Goal: Task Accomplishment & Management: Use online tool/utility

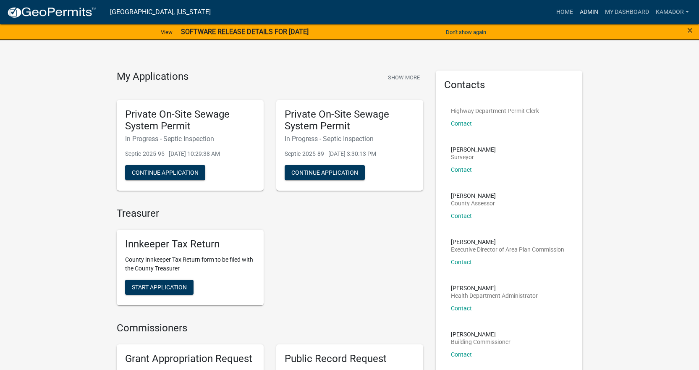
click at [592, 9] on link "Admin" at bounding box center [589, 12] width 25 height 16
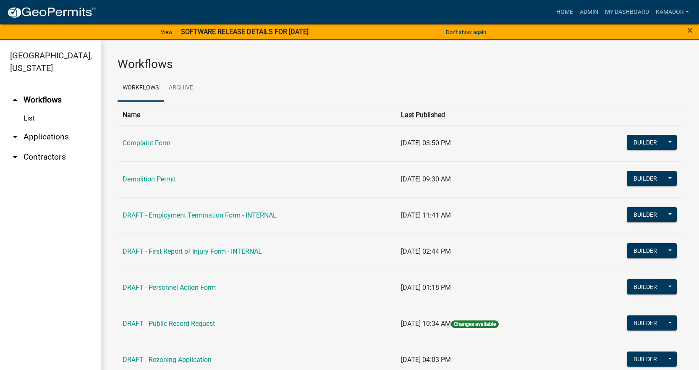
click at [54, 136] on link "arrow_drop_down Applications" at bounding box center [50, 137] width 101 height 20
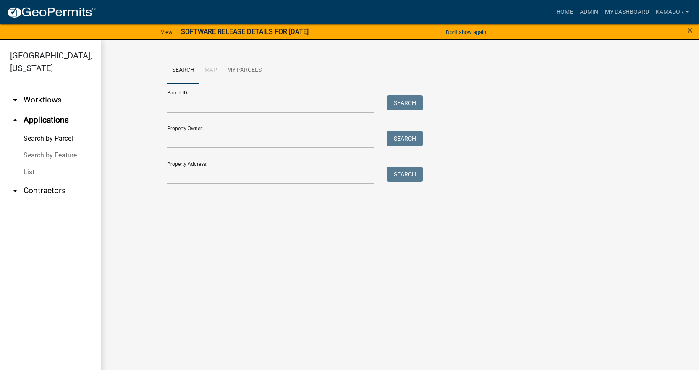
click at [34, 169] on link "List" at bounding box center [50, 172] width 101 height 17
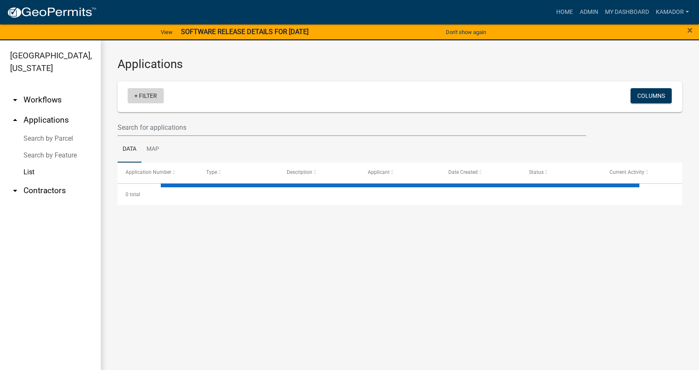
click at [153, 95] on link "+ Filter" at bounding box center [146, 95] width 36 height 15
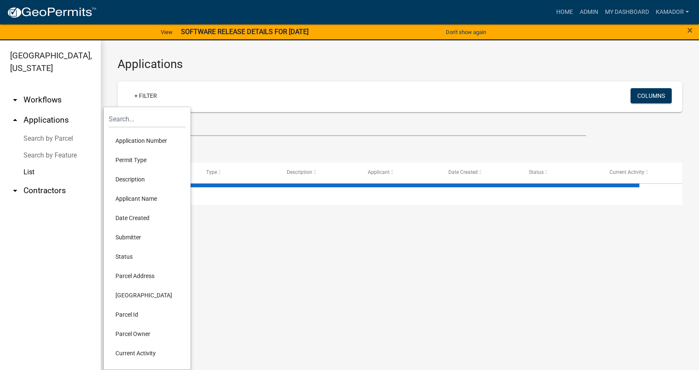
select select "3: 100"
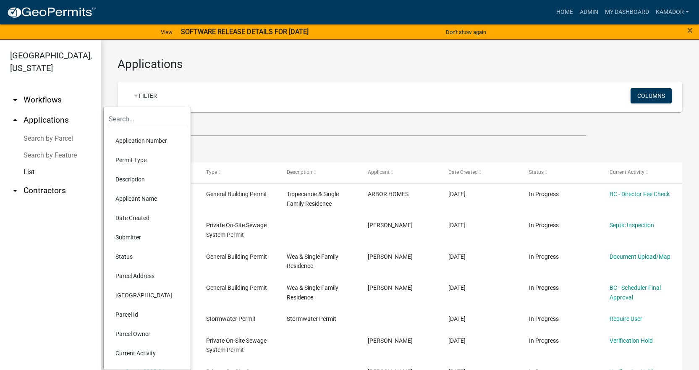
click at [133, 154] on li "Permit Type" at bounding box center [147, 159] width 77 height 19
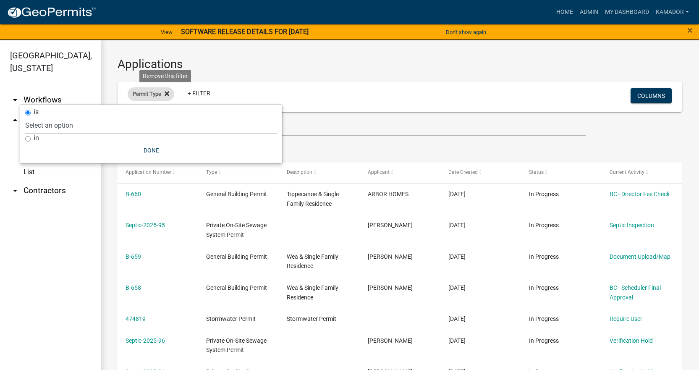
click at [168, 94] on icon at bounding box center [167, 94] width 5 height 5
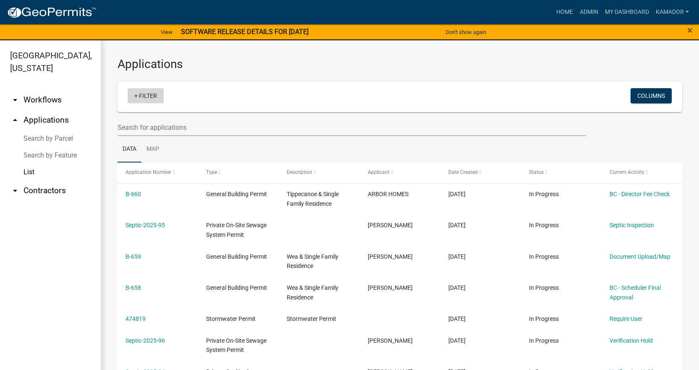
click at [150, 95] on link "+ Filter" at bounding box center [146, 95] width 36 height 15
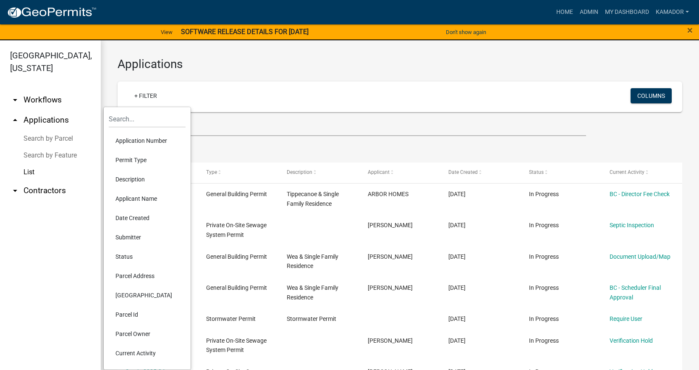
click at [138, 142] on li "Application Number" at bounding box center [147, 140] width 77 height 19
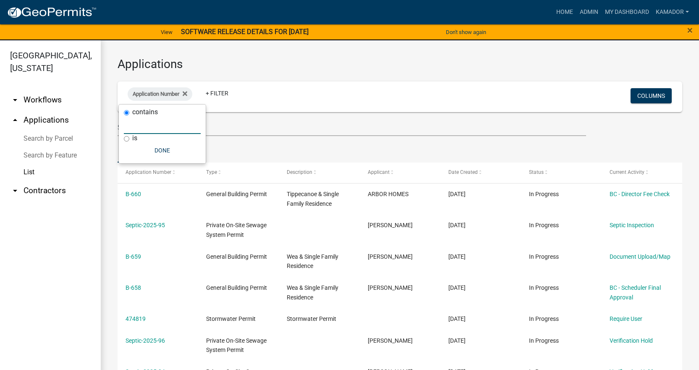
click at [147, 126] on input "text" at bounding box center [162, 125] width 77 height 17
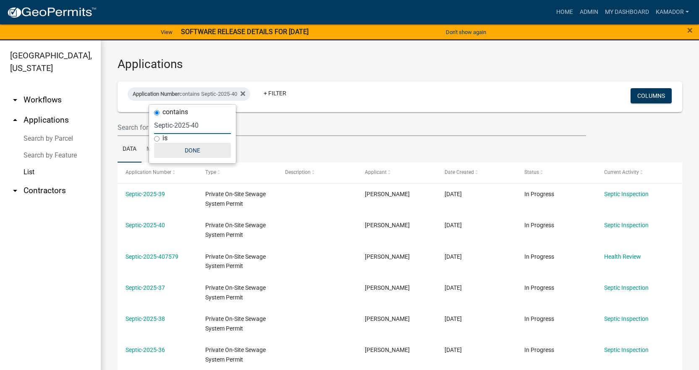
type input "Septic-2025-40"
click at [190, 150] on button "Done" at bounding box center [192, 150] width 77 height 15
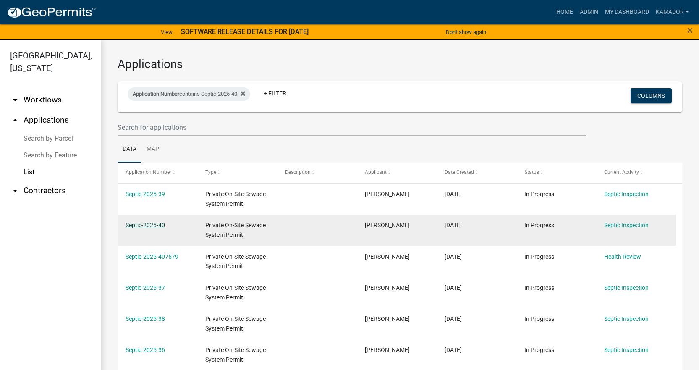
click at [144, 224] on link "Septic-2025-40" at bounding box center [145, 225] width 39 height 7
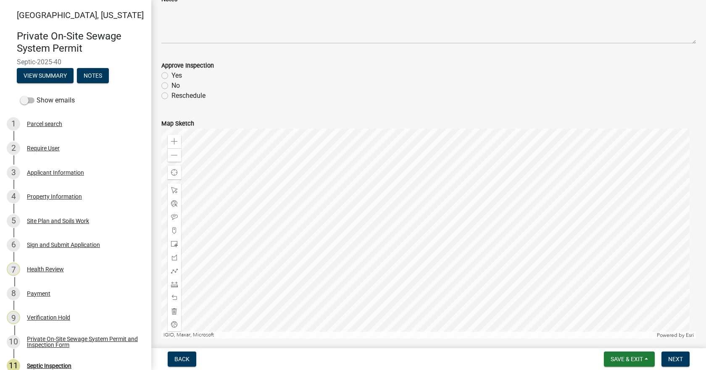
scroll to position [126, 0]
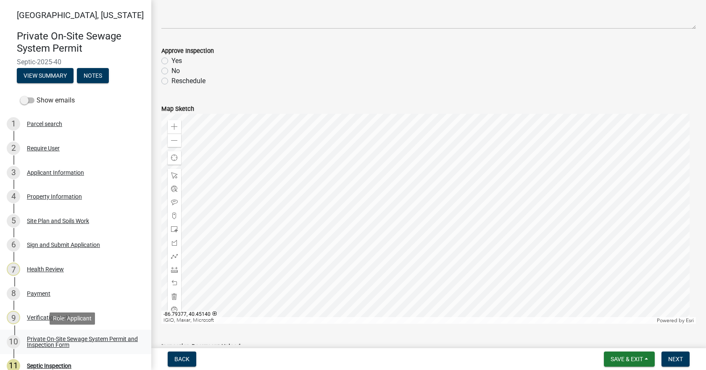
click at [51, 339] on div "Private On-Site Sewage System Permit and Inspection Form" at bounding box center [82, 342] width 111 height 12
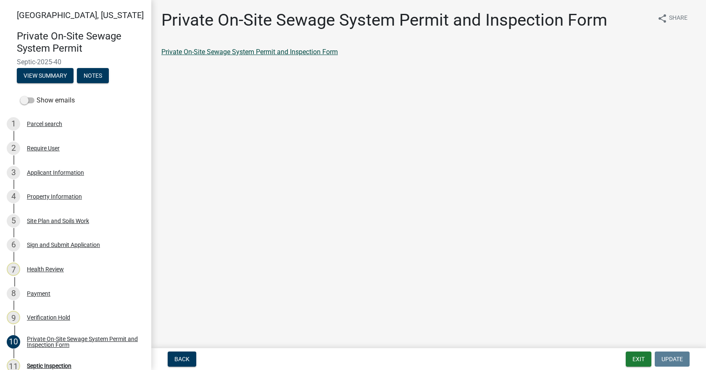
click at [215, 53] on link "Private On-Site Sewage System Permit and Inspection Form" at bounding box center [249, 52] width 176 height 8
